Goal: Find specific page/section: Find specific page/section

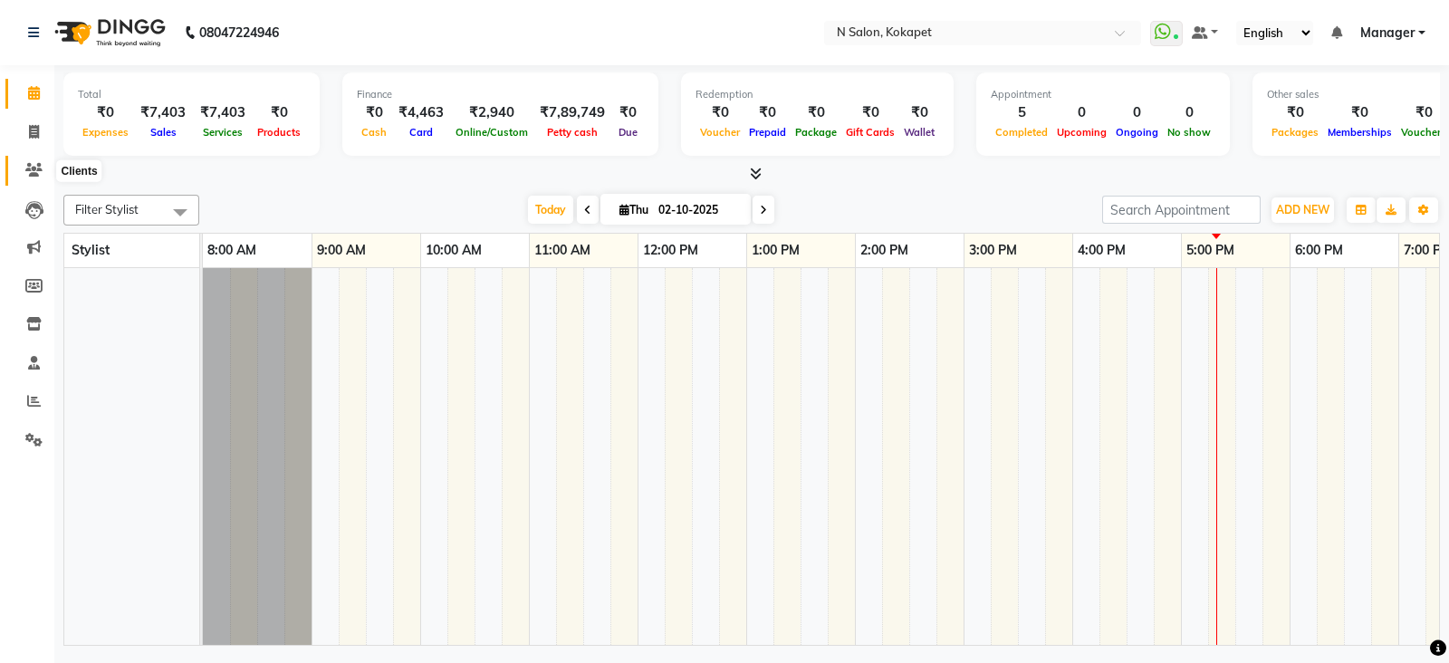
click at [37, 176] on icon at bounding box center [33, 170] width 17 height 14
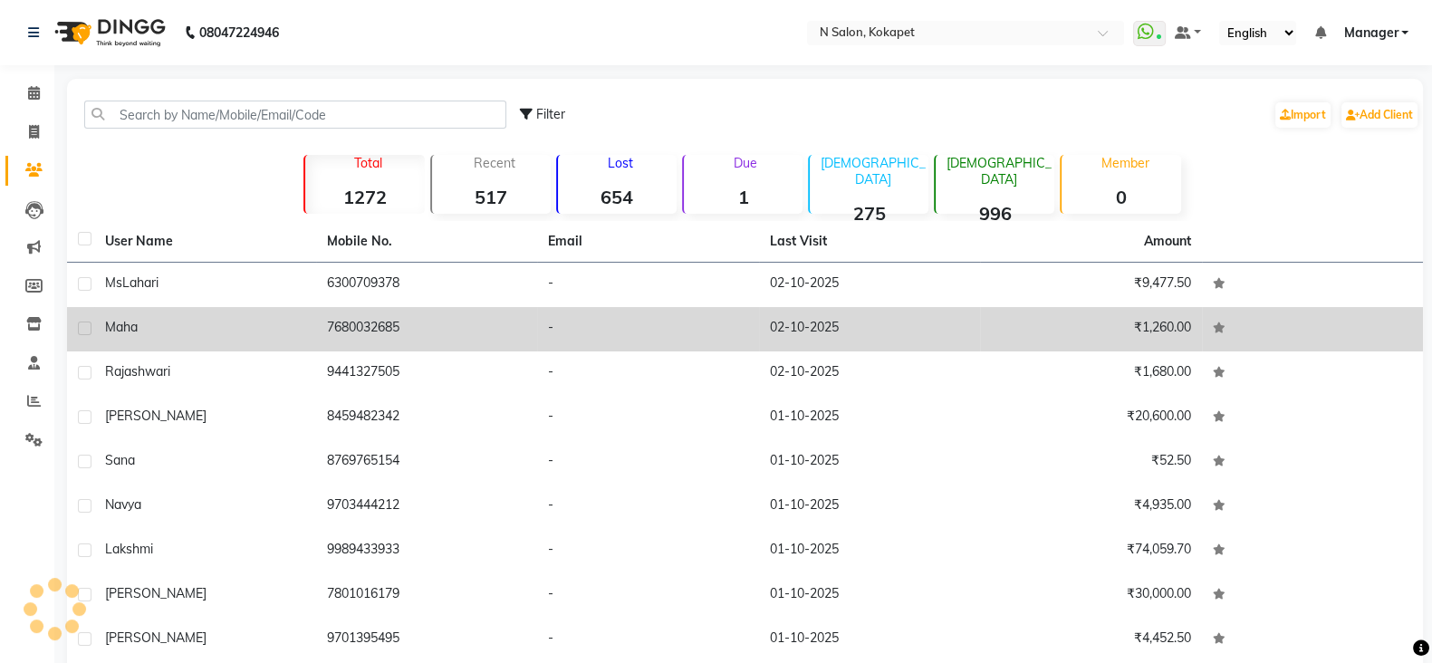
click at [833, 320] on td "02-10-2025" at bounding box center [870, 329] width 222 height 44
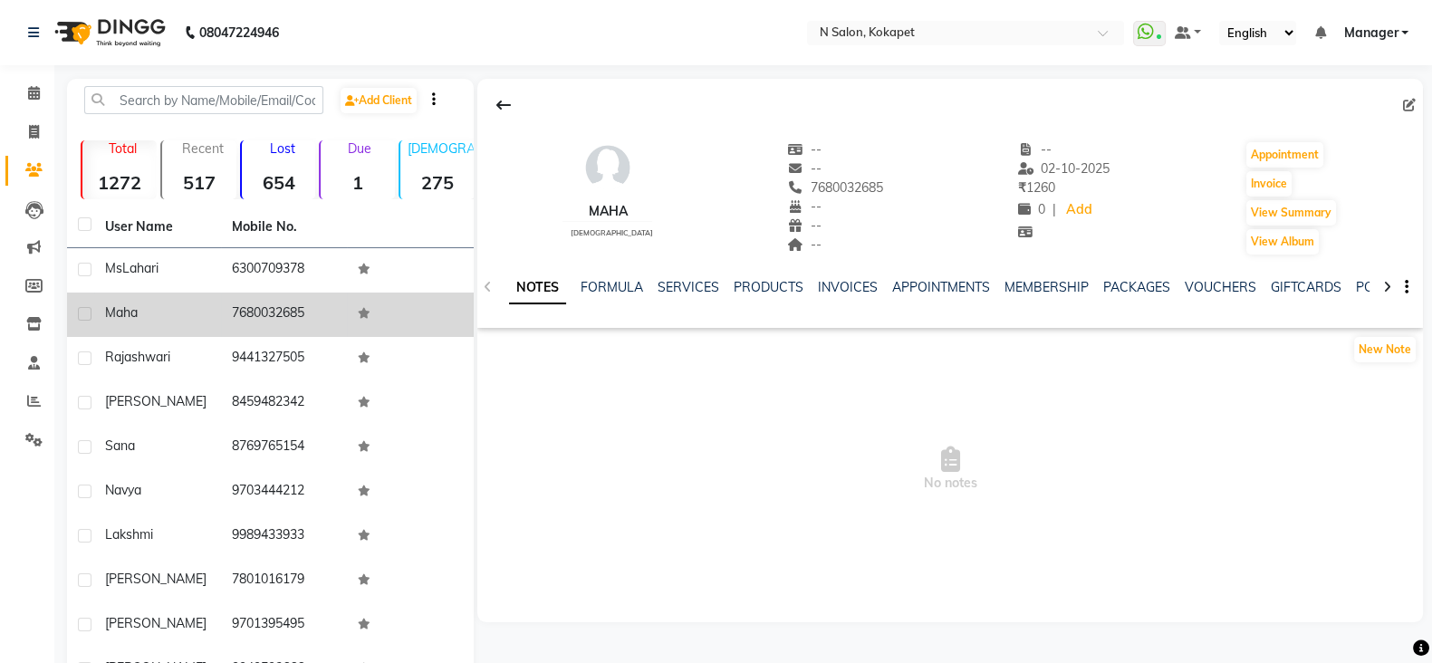
click at [686, 276] on div "NOTES FORMULA SERVICES PRODUCTS INVOICES APPOINTMENTS MEMBERSHIP PACKAGES VOUCH…" at bounding box center [949, 287] width 945 height 62
click at [689, 287] on link "SERVICES" at bounding box center [688, 287] width 62 height 16
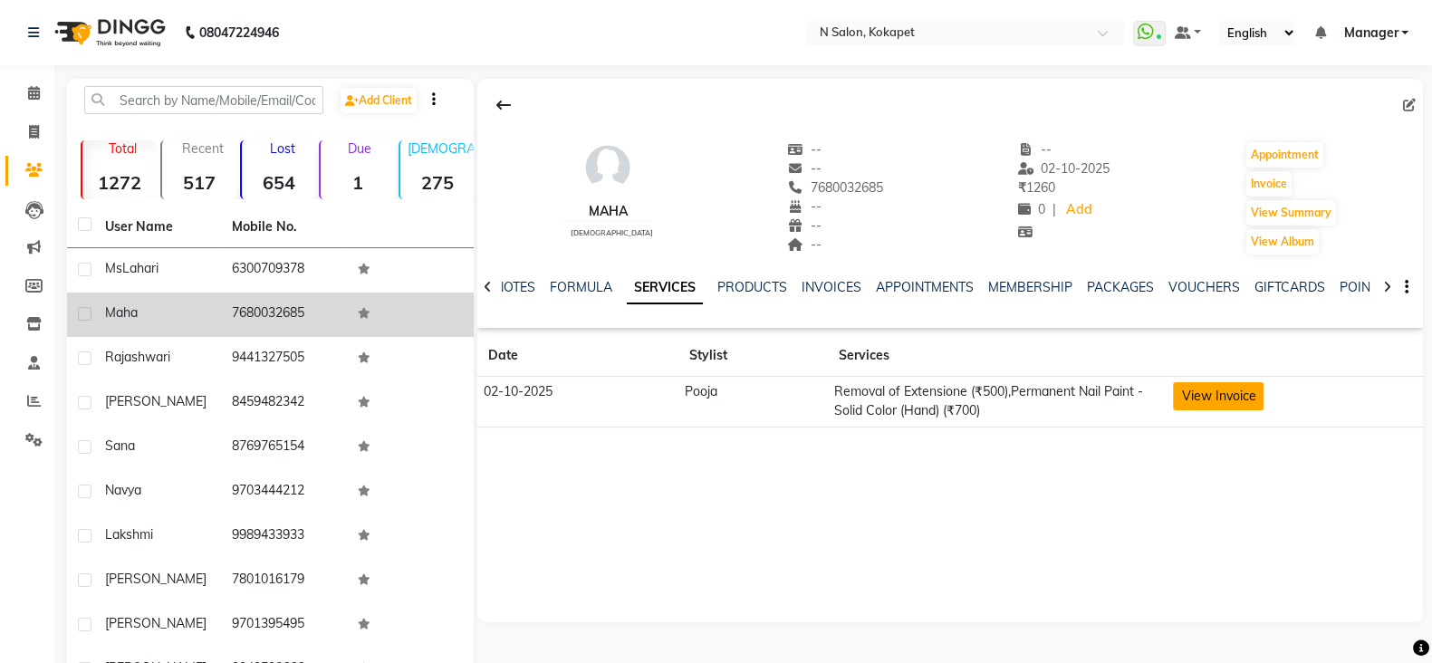
click at [1209, 400] on button "View Invoice" at bounding box center [1218, 396] width 91 height 28
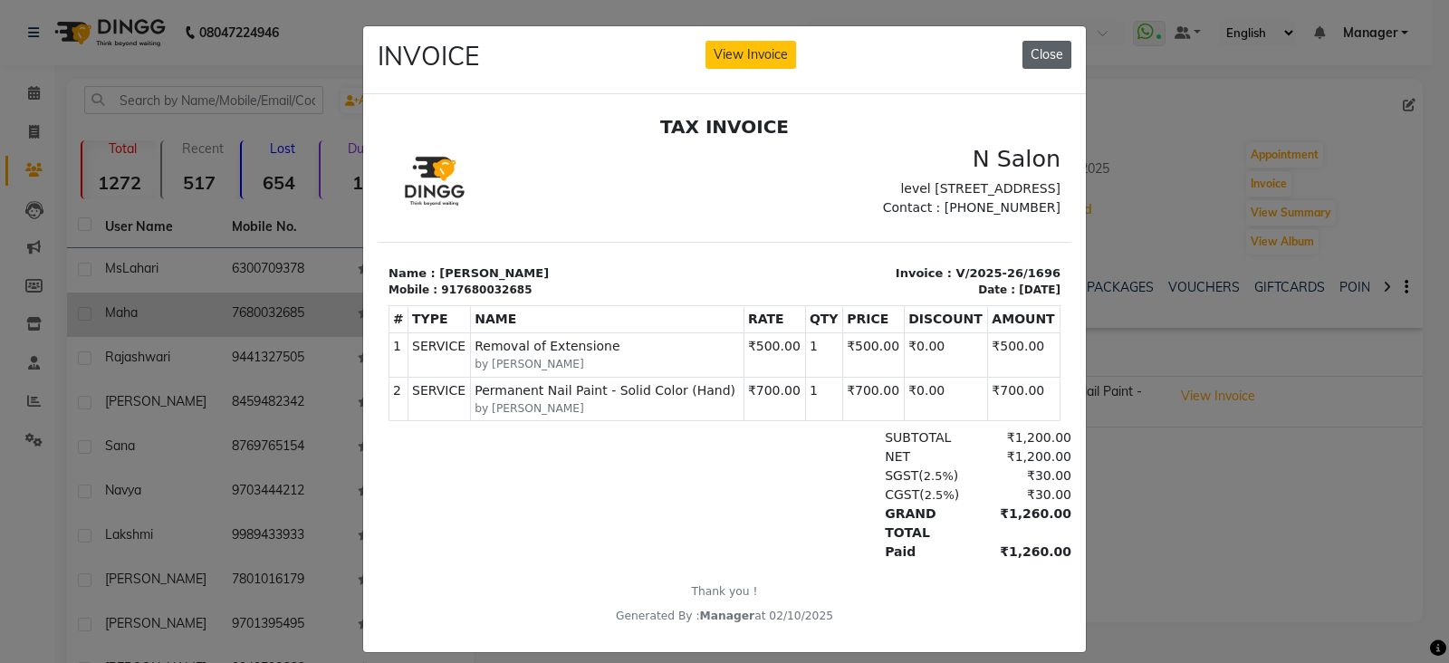
click at [1059, 58] on button "Close" at bounding box center [1046, 55] width 49 height 28
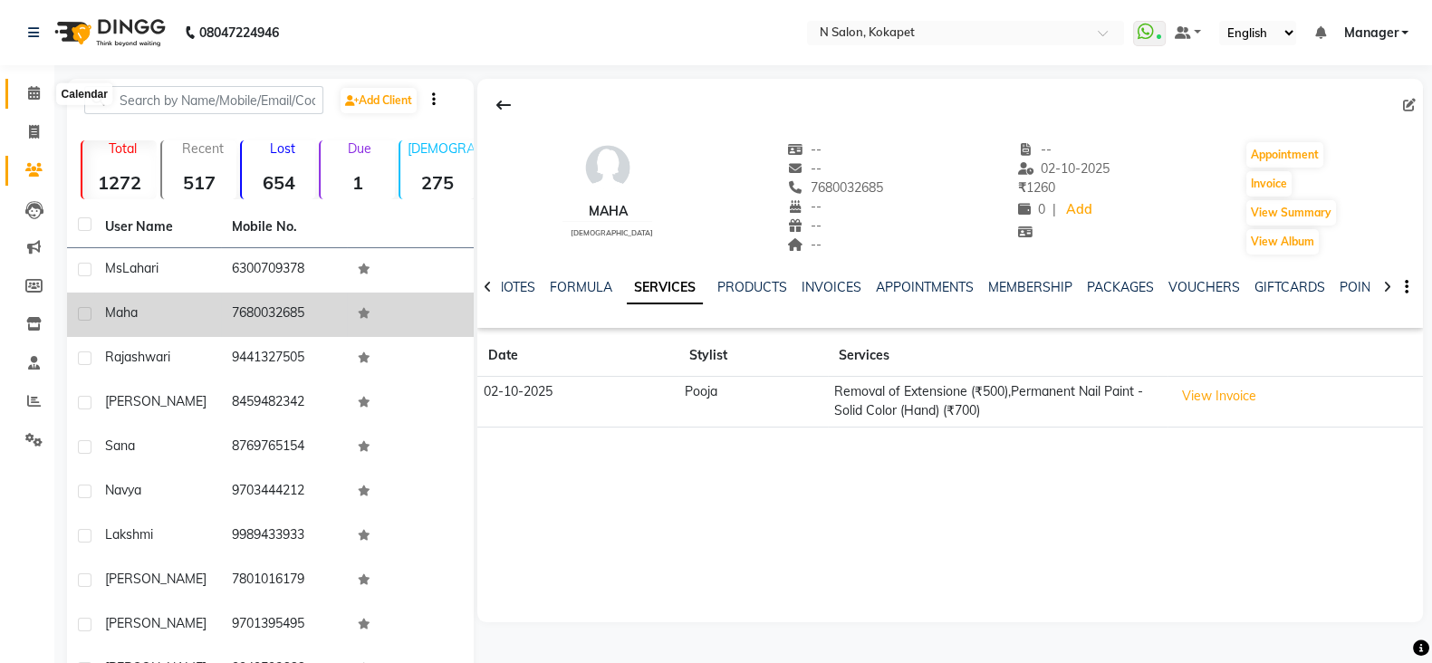
click at [30, 97] on icon at bounding box center [34, 93] width 12 height 14
